Goal: Check status: Check status

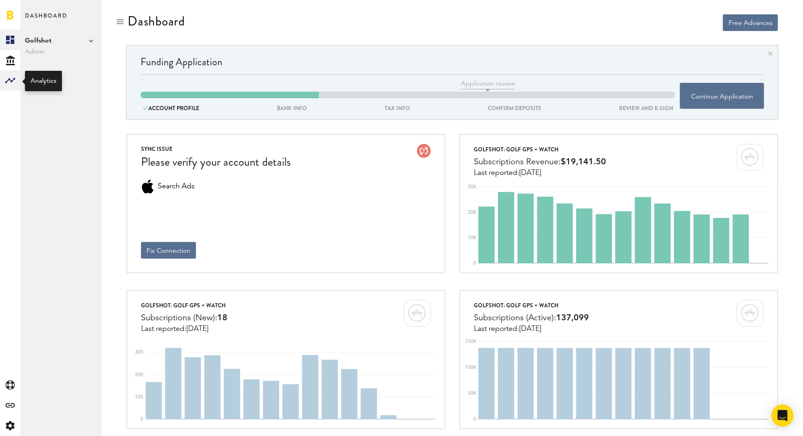
click at [10, 78] on rect at bounding box center [10, 80] width 11 height 11
click at [43, 46] on link "Monetization" at bounding box center [60, 40] width 81 height 20
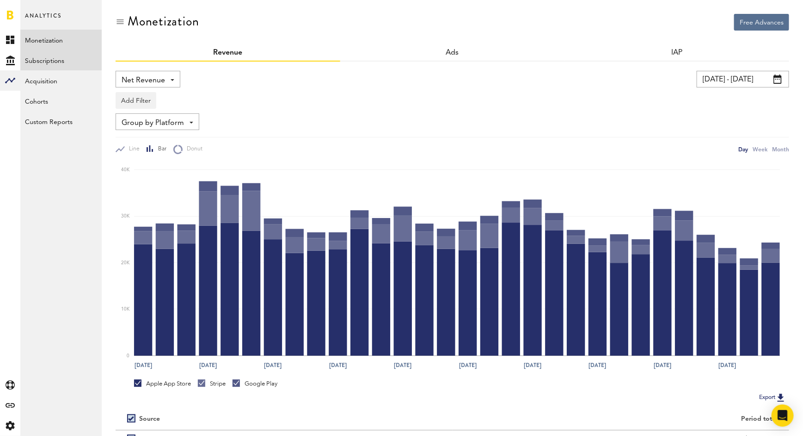
click at [65, 63] on link "Subscriptions" at bounding box center [60, 60] width 81 height 20
